Goal: Ask a question

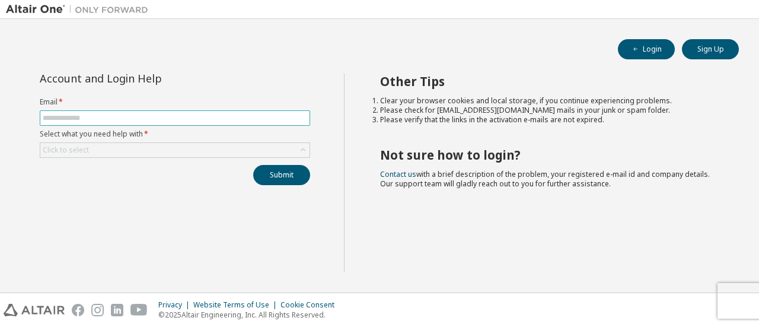
click at [218, 111] on span at bounding box center [175, 117] width 270 height 15
click at [218, 116] on input "text" at bounding box center [175, 117] width 264 height 9
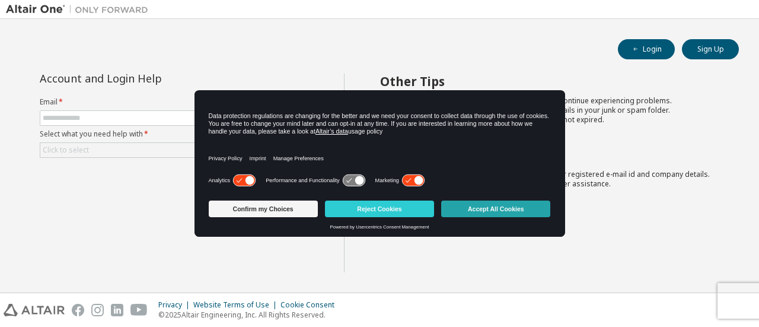
click at [488, 207] on button "Accept All Cookies" at bounding box center [495, 208] width 109 height 17
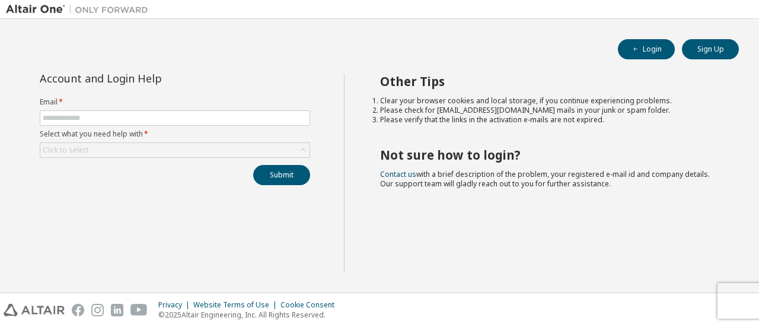
click at [149, 108] on form "Email * Select what you need help with * Click to select" at bounding box center [175, 127] width 270 height 60
click at [149, 114] on input "text" at bounding box center [175, 117] width 264 height 9
type input "**********"
click at [146, 146] on div "Click to select" at bounding box center [174, 150] width 269 height 14
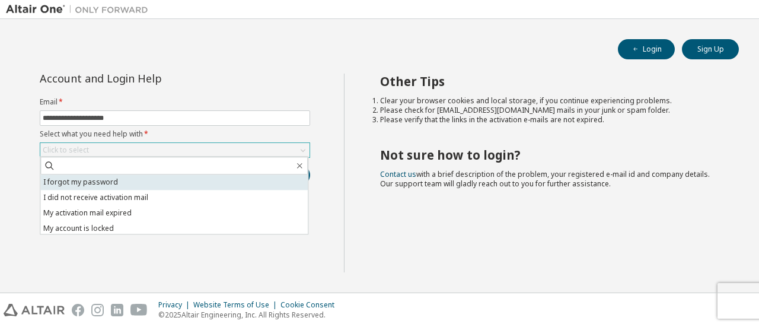
click at [134, 187] on li "I forgot my password" at bounding box center [173, 181] width 267 height 15
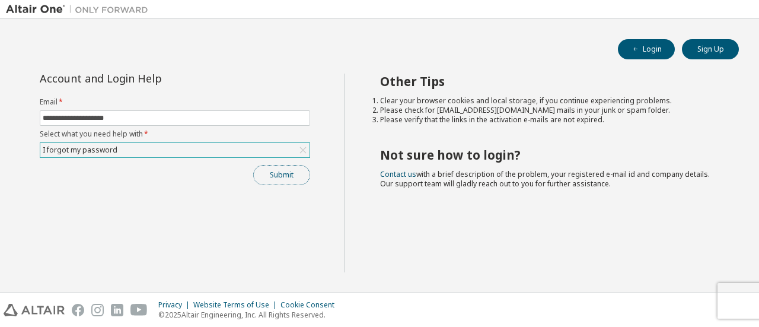
click at [279, 177] on button "Submit" at bounding box center [281, 175] width 57 height 20
